Goal: Information Seeking & Learning: Learn about a topic

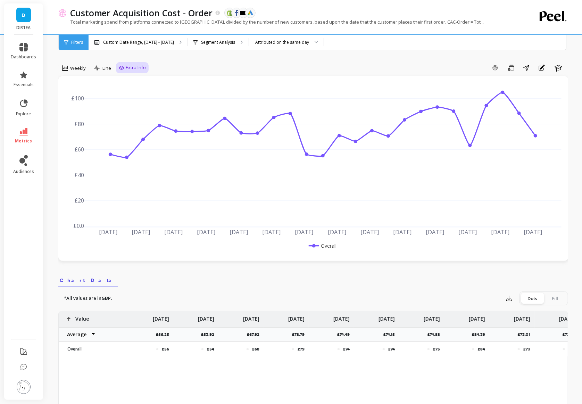
click at [125, 65] on div "Extra Info" at bounding box center [132, 67] width 27 height 7
click at [131, 110] on input "Values" at bounding box center [134, 108] width 24 height 7
checkbox input "true"
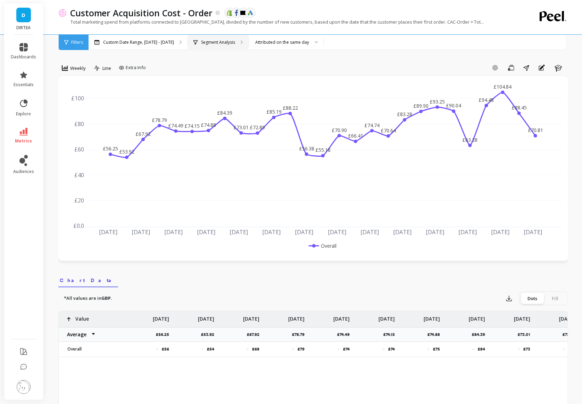
click at [208, 37] on div "Segment Analysis" at bounding box center [218, 42] width 61 height 15
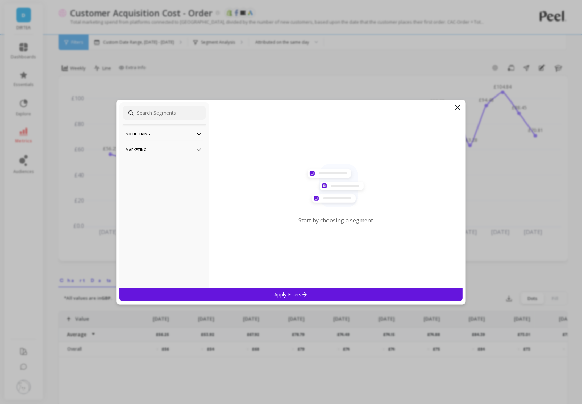
click at [184, 147] on p "Marketing" at bounding box center [164, 150] width 77 height 18
click at [142, 184] on p "Countries" at bounding box center [137, 187] width 20 height 6
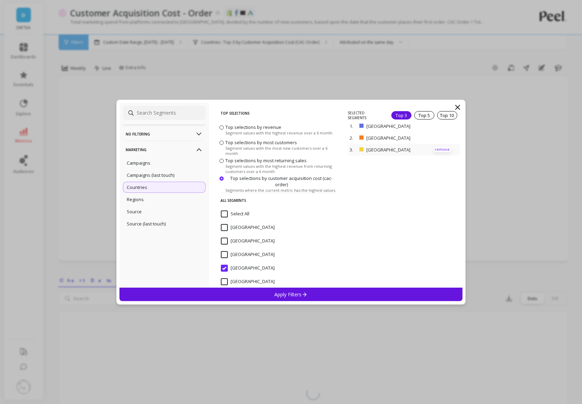
click at [444, 149] on p "remove" at bounding box center [443, 149] width 18 height 5
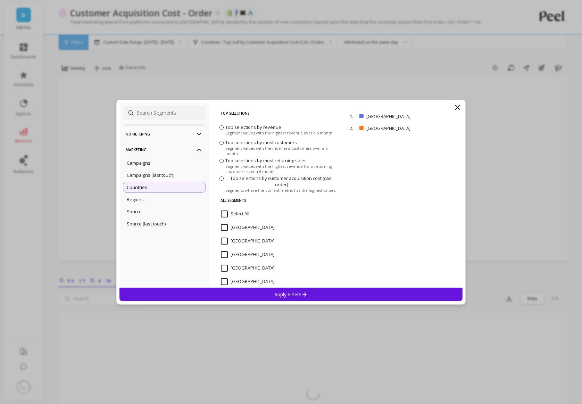
click at [300, 292] on p "Apply Filters" at bounding box center [291, 294] width 33 height 7
